Goal: Navigation & Orientation: Find specific page/section

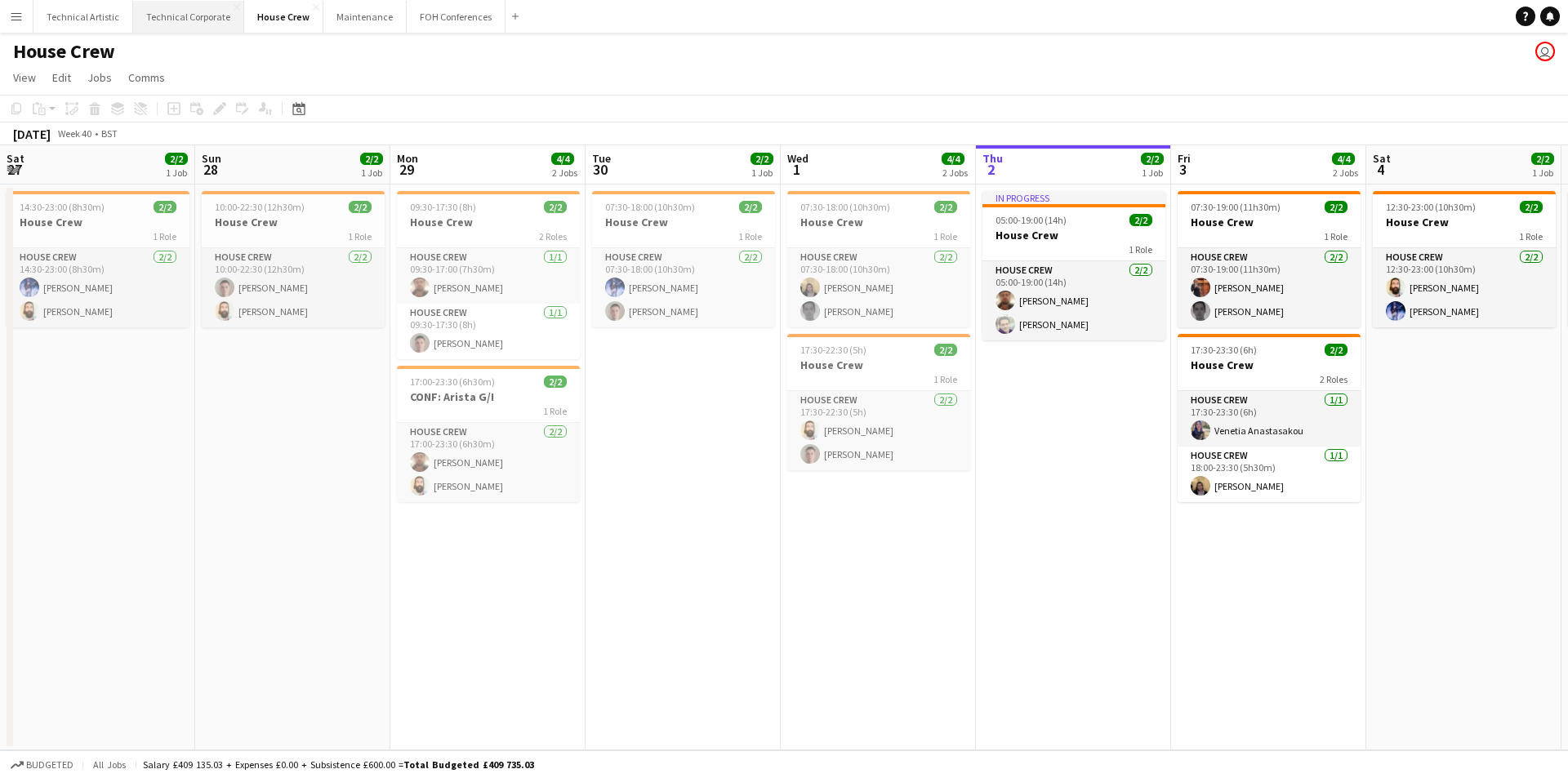
scroll to position [0, 390]
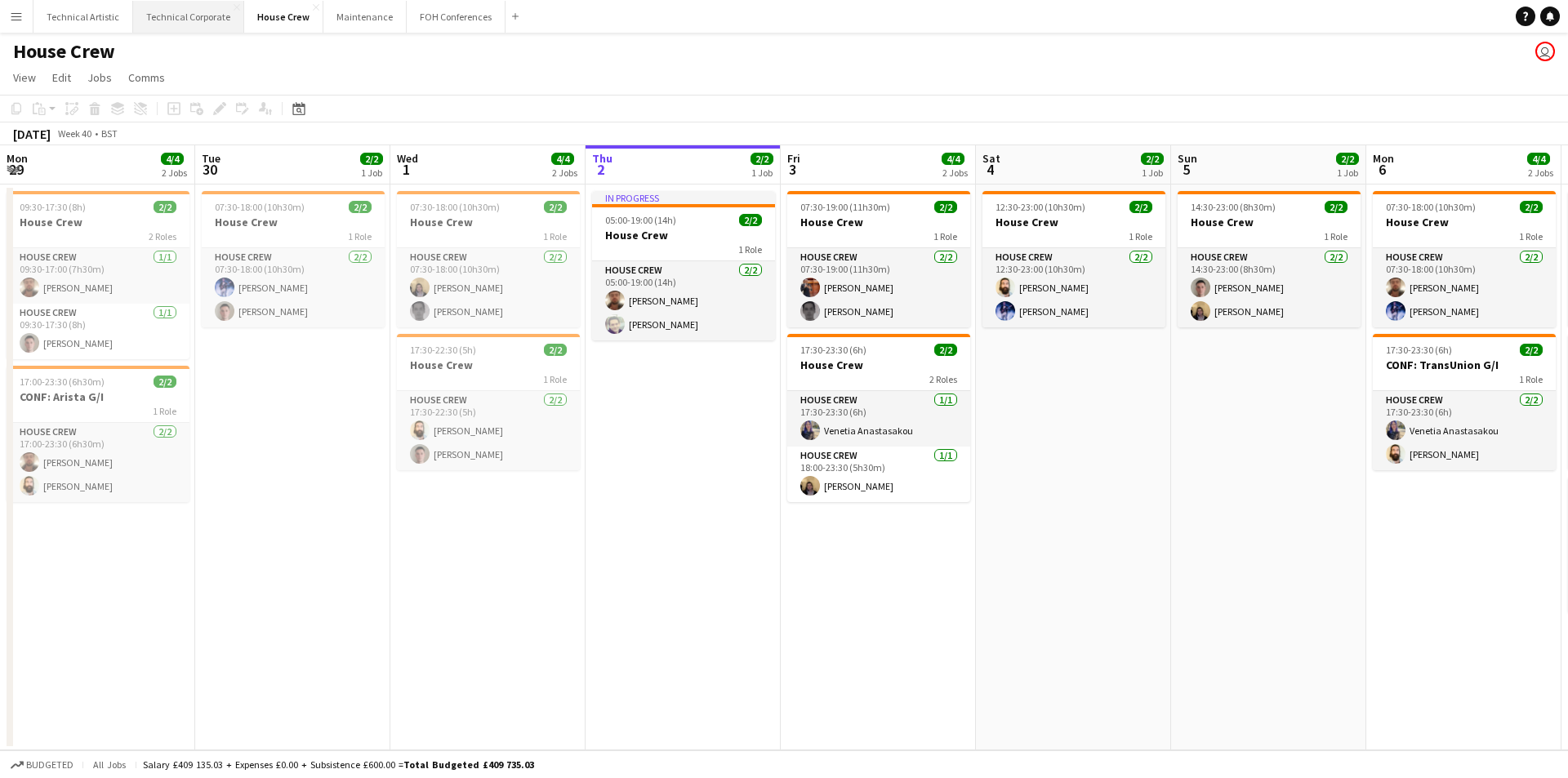
click at [169, 27] on button "Technical Corporate Close" at bounding box center [189, 16] width 111 height 32
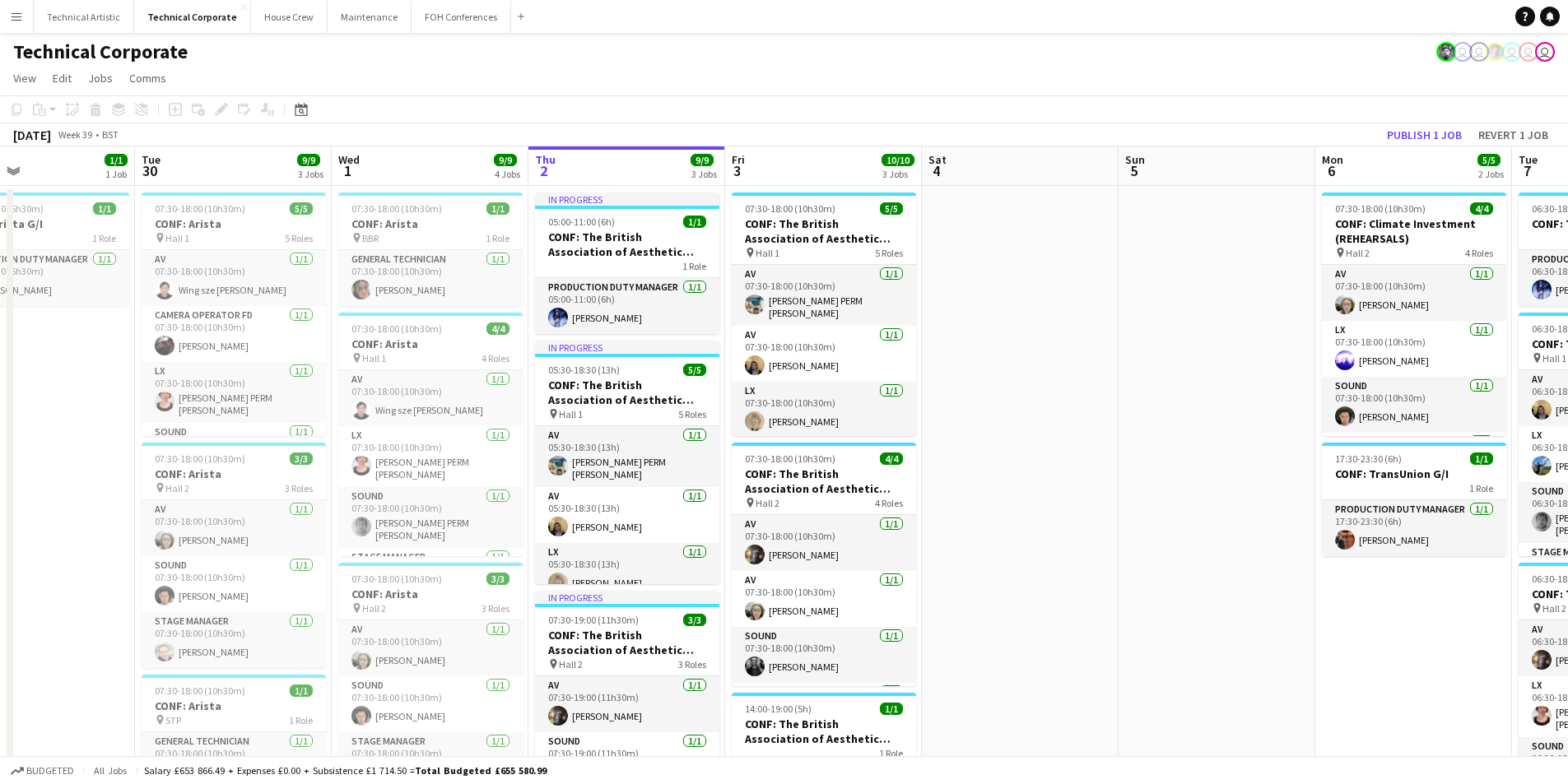
scroll to position [0, 373]
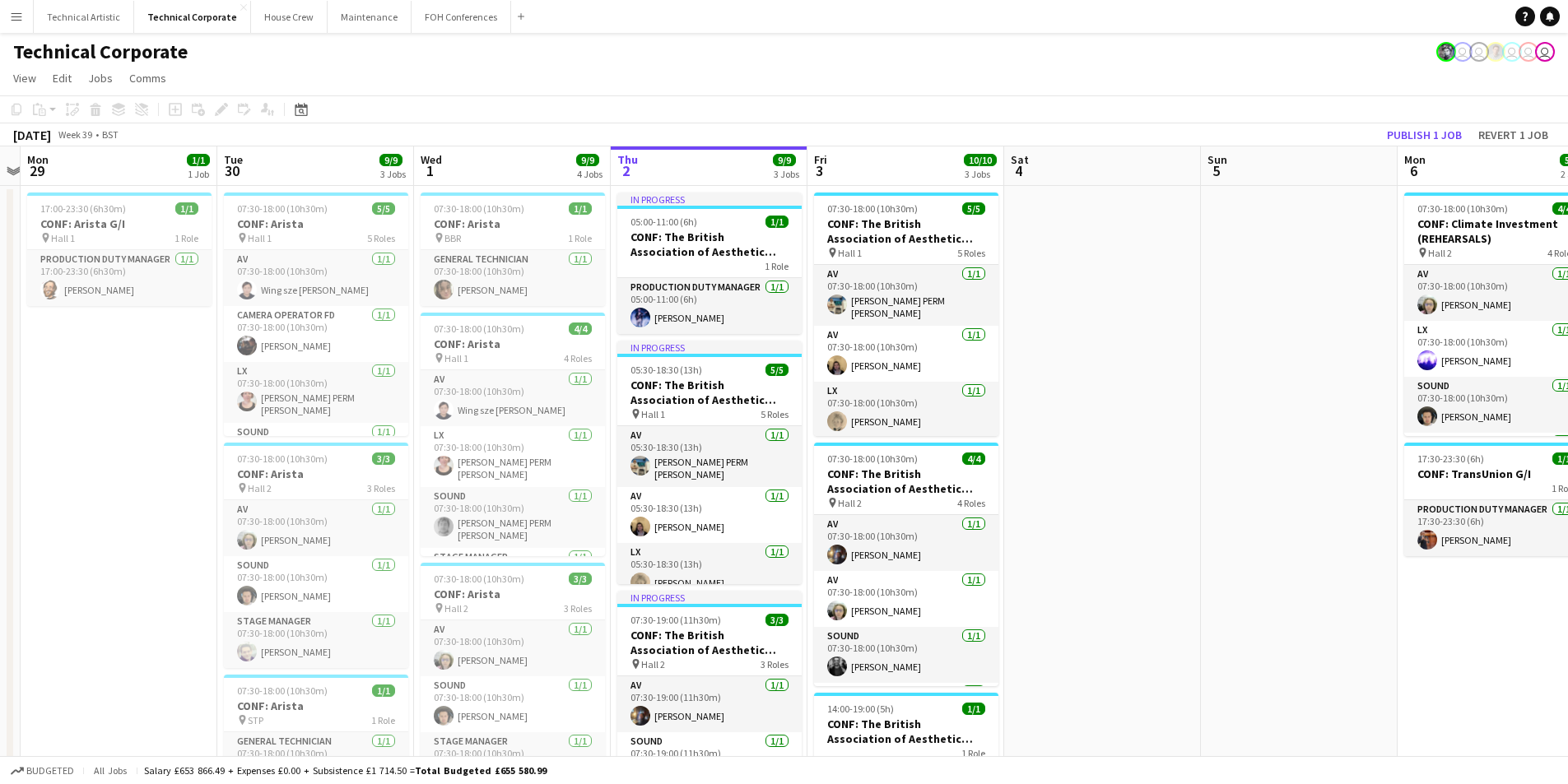
drag, startPoint x: 653, startPoint y: 455, endPoint x: 1067, endPoint y: 455, distance: 414.0
click at [1067, 455] on app-calendar-viewport "Sat 27 Sun 28 Mon 29 1/1 1 Job Tue 30 9/9 3 Jobs Wed 1 9/9 4 Jobs Thu 2 9/9 3 J…" at bounding box center [784, 744] width 1568 height 1195
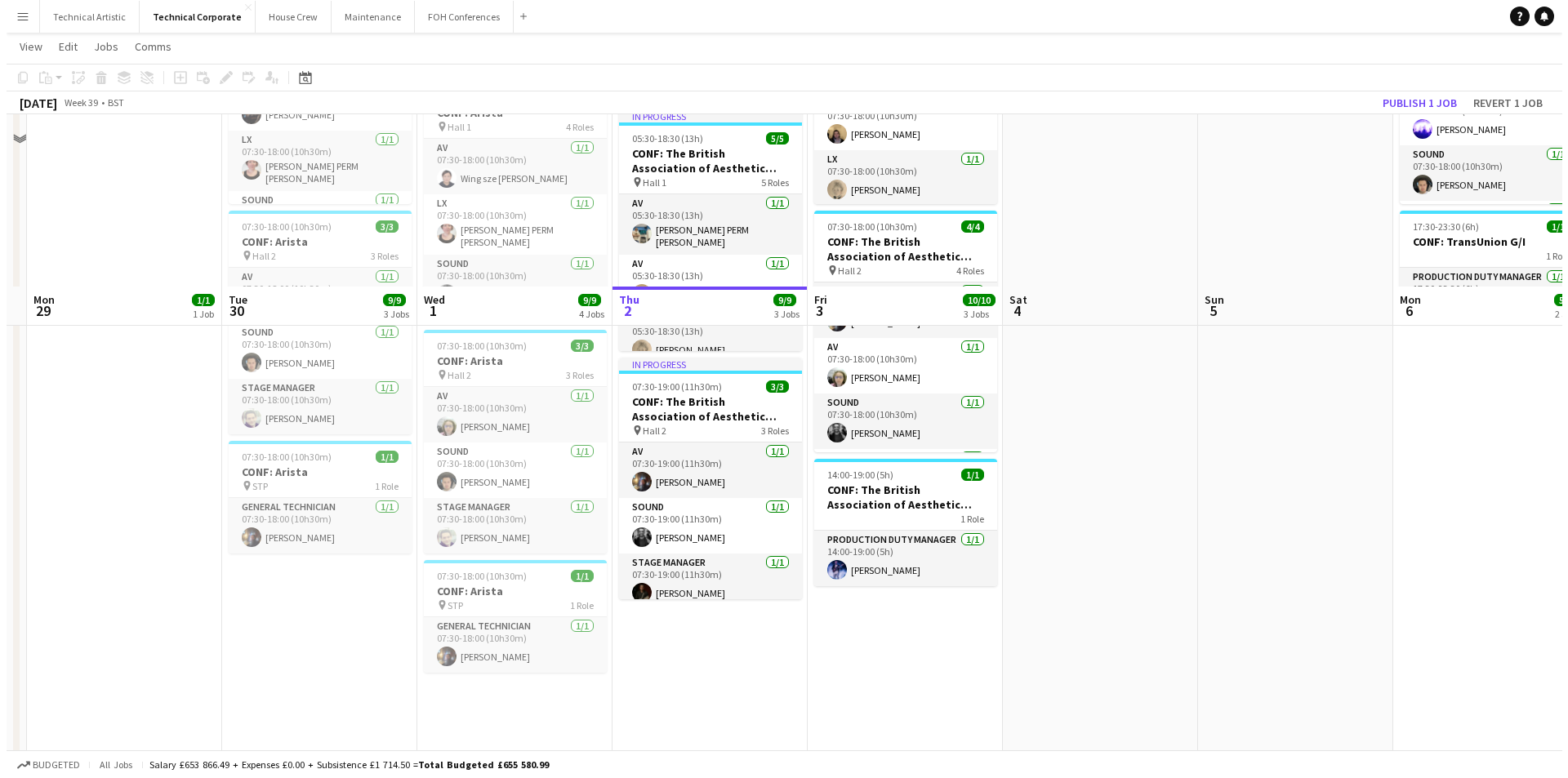
scroll to position [0, 0]
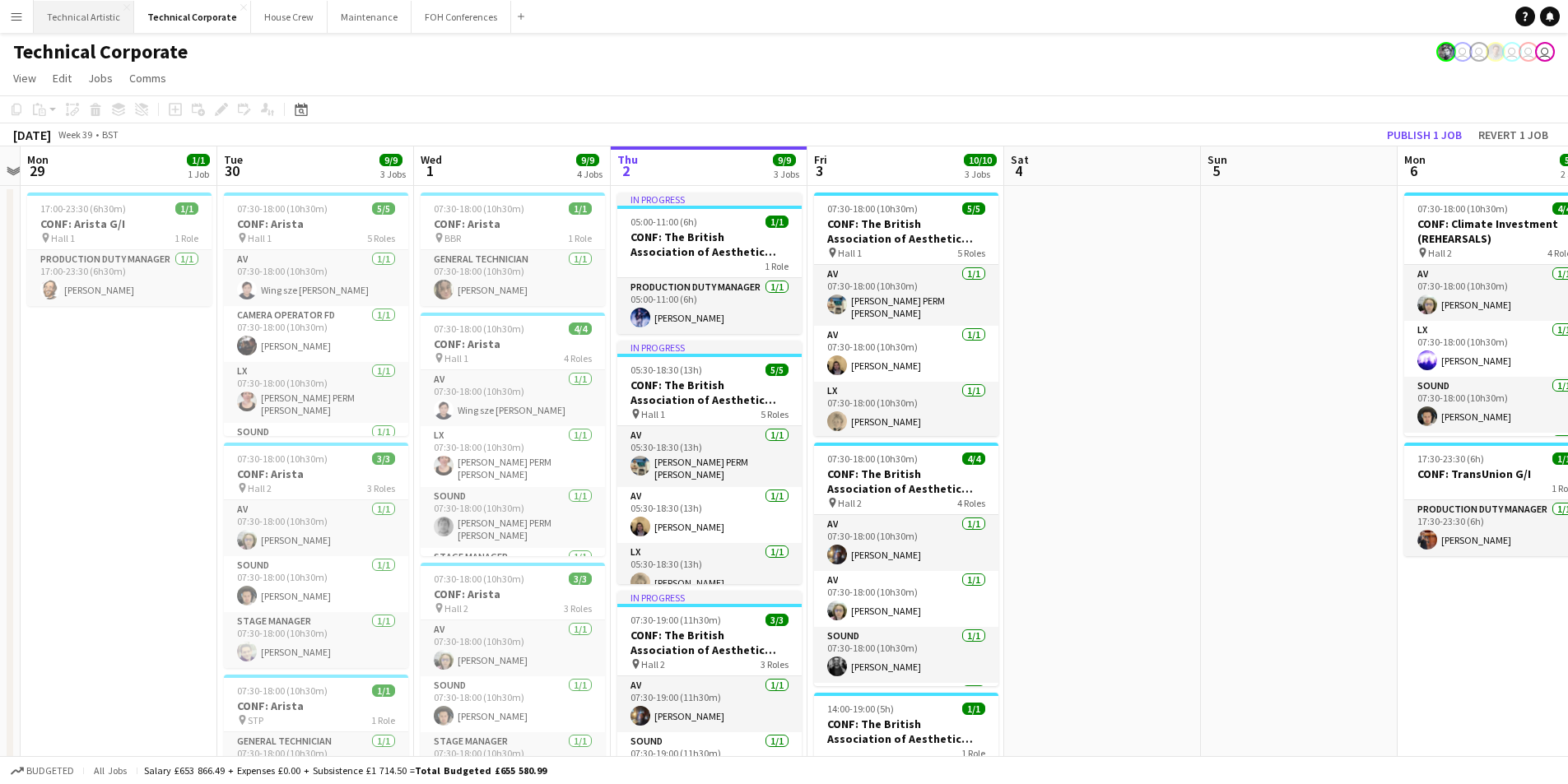
click at [92, 23] on button "Technical Artistic Close" at bounding box center [84, 17] width 100 height 32
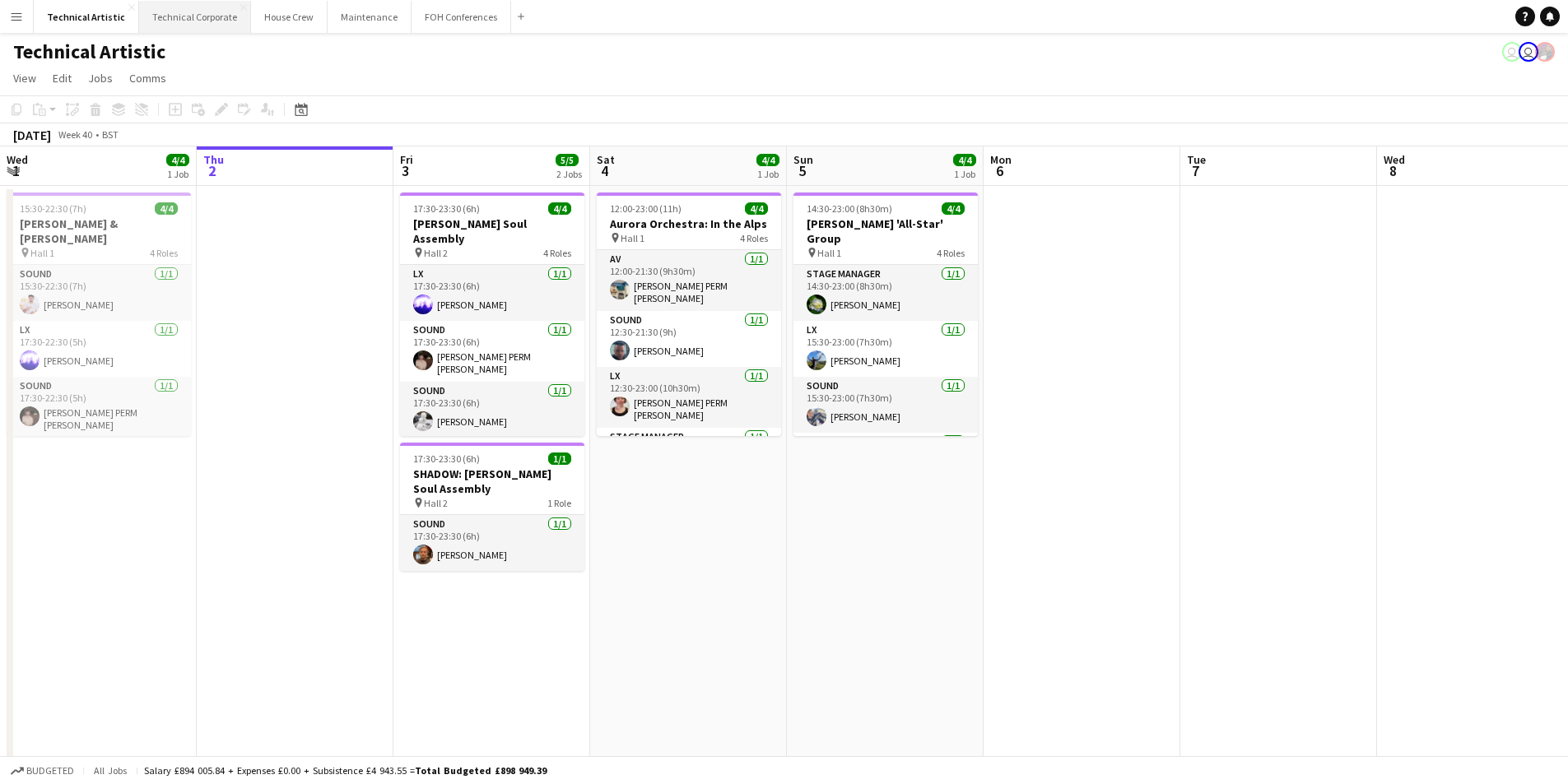
click at [182, 25] on button "Technical Corporate Close" at bounding box center [195, 17] width 112 height 32
